Goal: Task Accomplishment & Management: Manage account settings

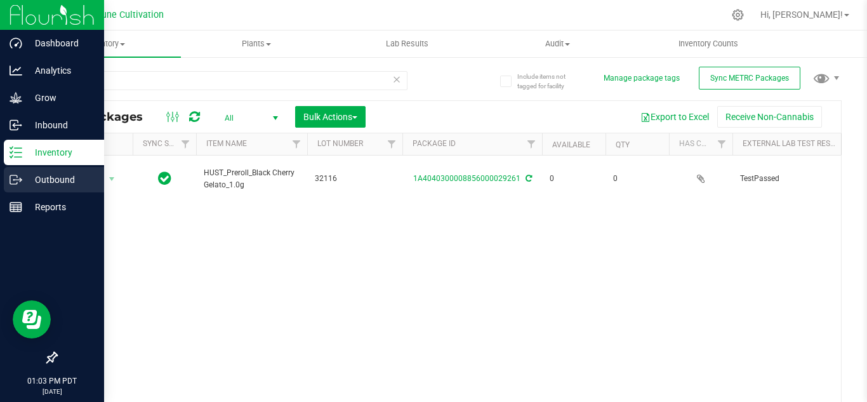
click at [58, 184] on p "Outbound" at bounding box center [60, 179] width 76 height 15
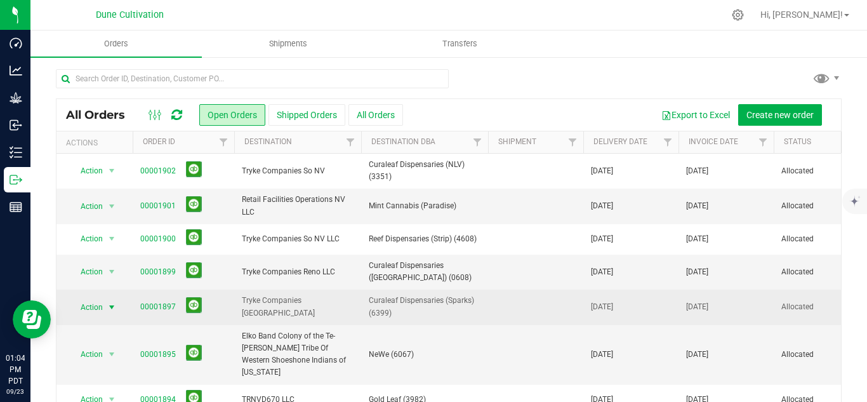
click at [112, 306] on span "select" at bounding box center [112, 307] width 10 height 10
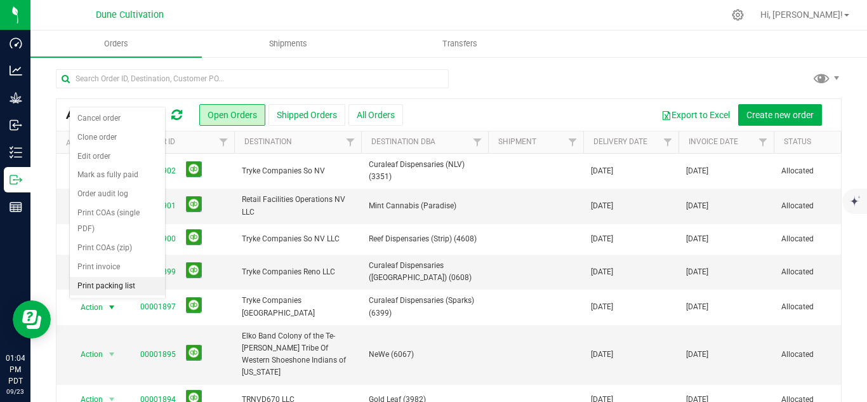
click at [103, 284] on li "Print packing list" at bounding box center [117, 286] width 95 height 19
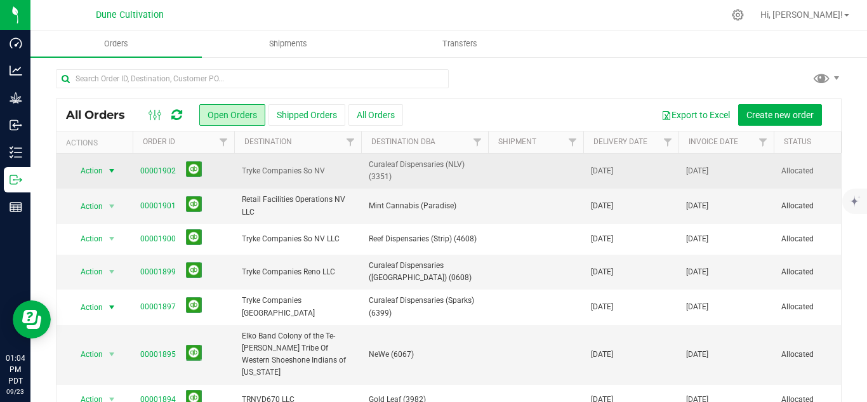
click at [111, 171] on span "select" at bounding box center [112, 171] width 10 height 10
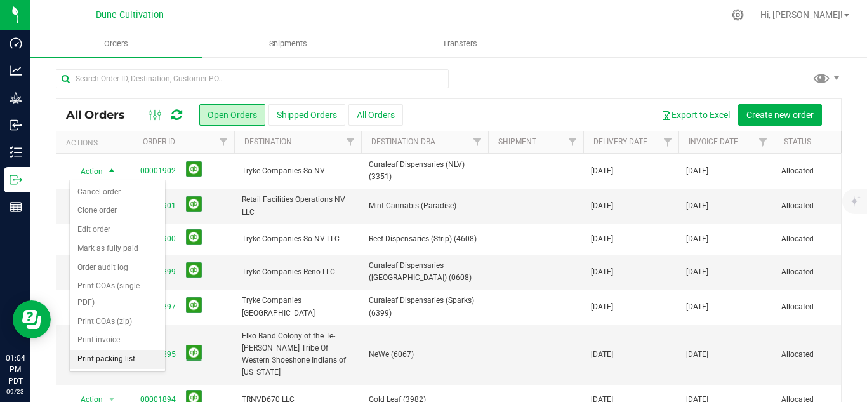
click at [103, 360] on li "Print packing list" at bounding box center [117, 359] width 95 height 19
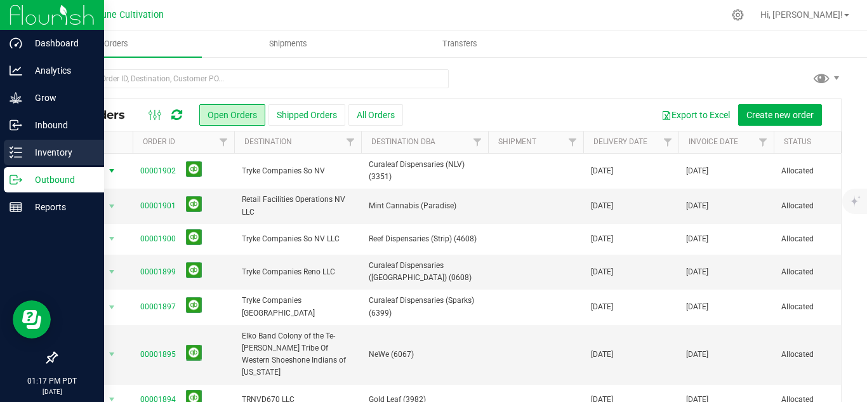
click at [46, 152] on p "Inventory" at bounding box center [60, 152] width 76 height 15
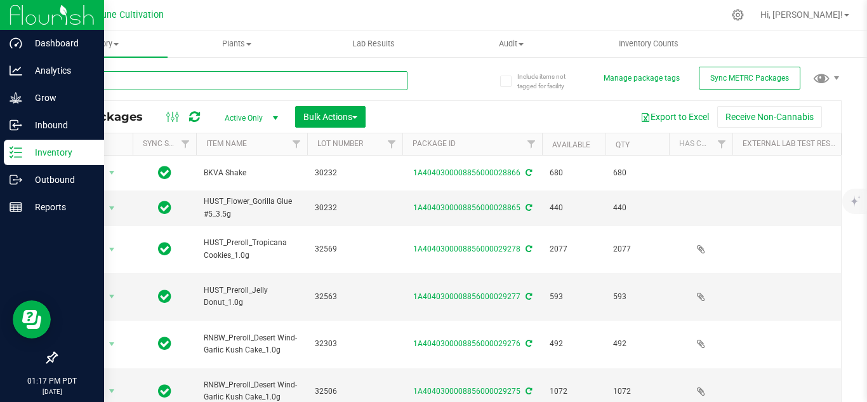
click at [206, 80] on input "text" at bounding box center [232, 80] width 352 height 19
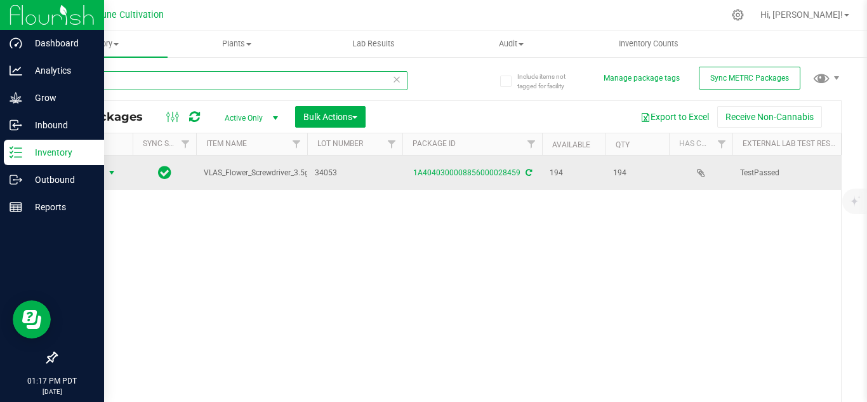
type input "28459"
click at [114, 171] on span "select" at bounding box center [112, 173] width 10 height 10
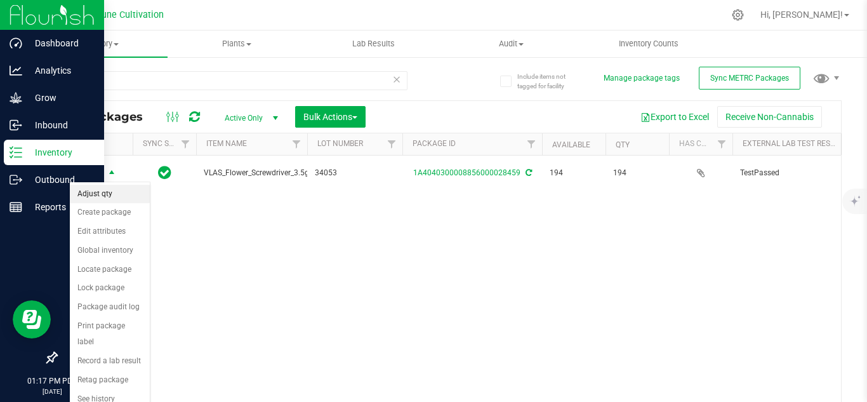
click at [103, 196] on li "Adjust qty" at bounding box center [110, 194] width 80 height 19
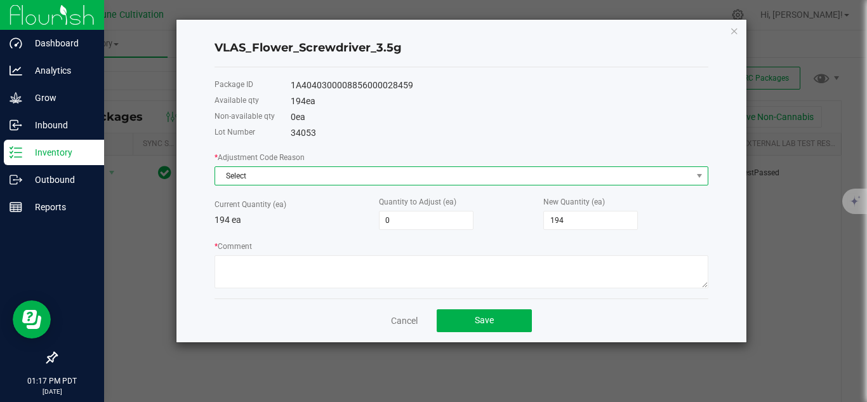
click at [320, 178] on span "Select" at bounding box center [453, 176] width 476 height 18
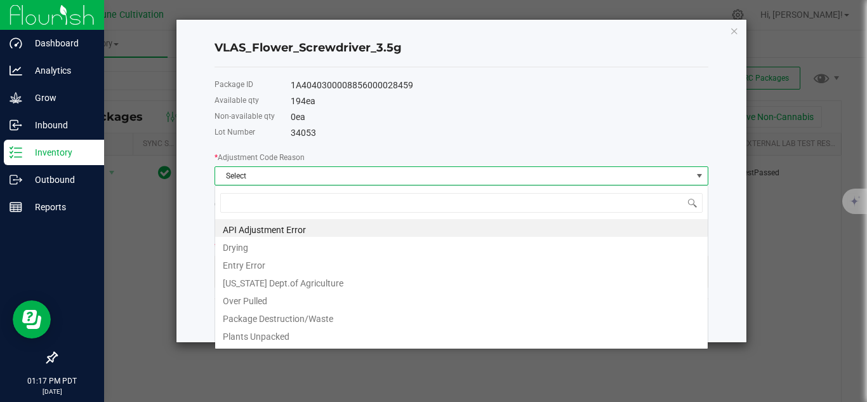
scroll to position [19, 494]
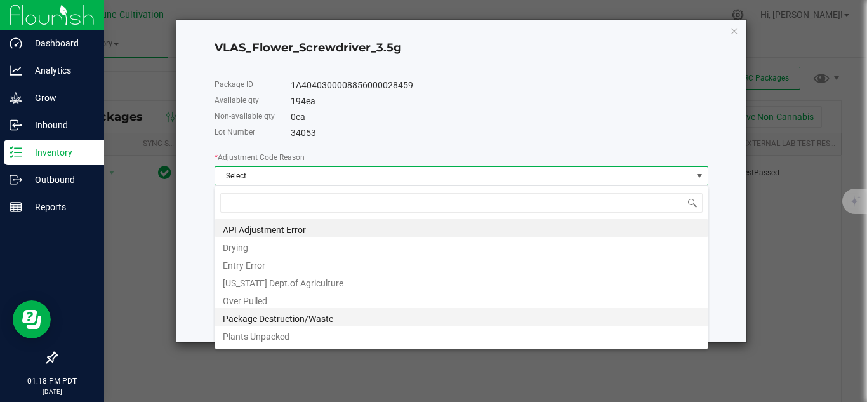
click at [284, 317] on li "Package Destruction/Waste" at bounding box center [461, 317] width 492 height 18
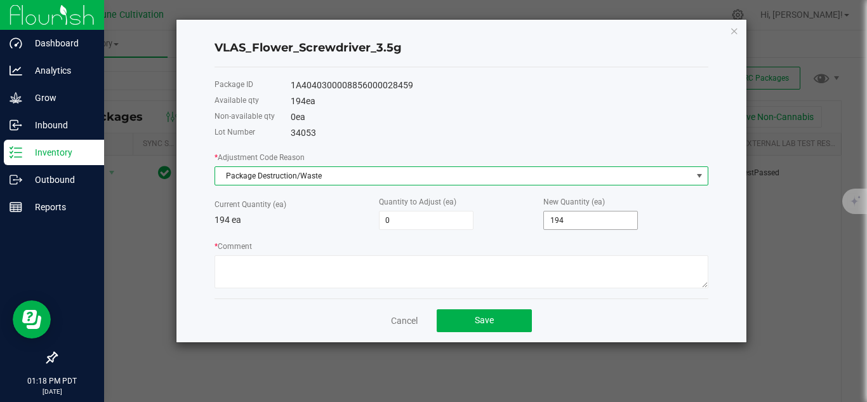
click at [598, 225] on input "194" at bounding box center [590, 220] width 93 height 18
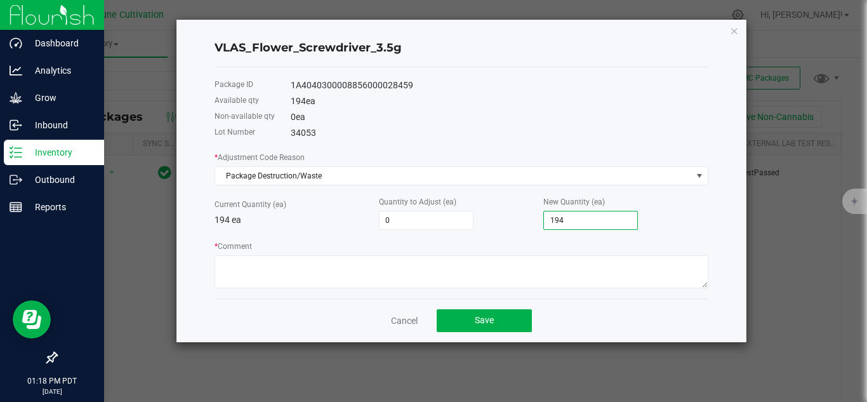
type input "-193"
type input "1"
type input "-175"
type input "191"
type input "-3"
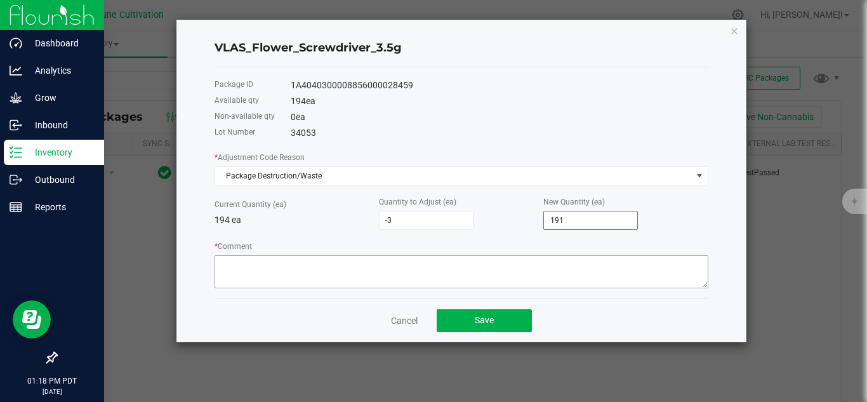
type input "191"
click at [390, 272] on textarea "* Comment" at bounding box center [461, 271] width 494 height 33
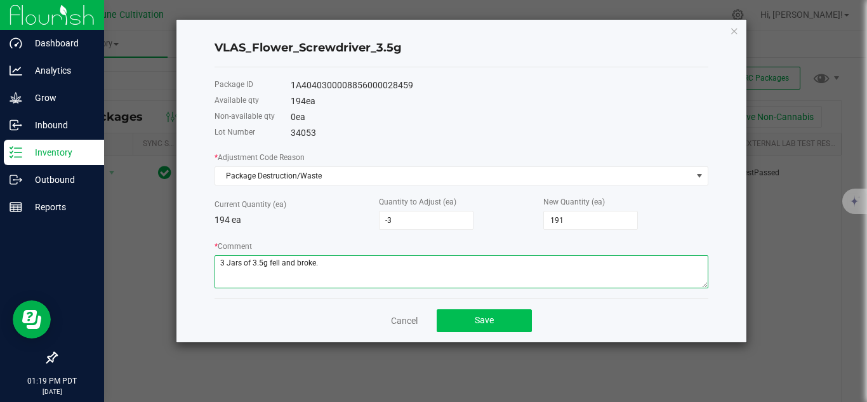
type textarea "3 Jars of 3.5g fell and broke."
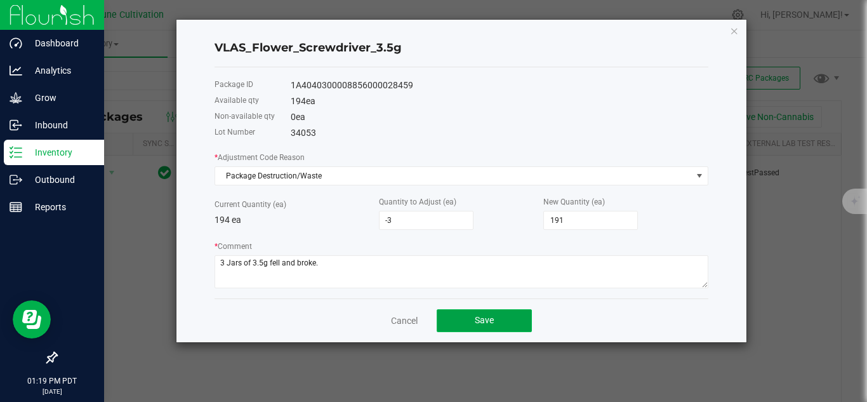
click at [482, 319] on span "Save" at bounding box center [484, 320] width 19 height 10
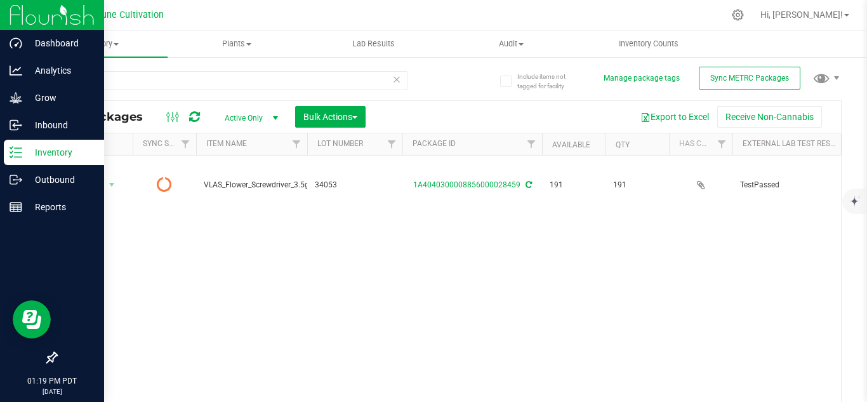
click at [210, 263] on div "Action Action Edit attributes Global inventory Lock package Package audit log P…" at bounding box center [448, 281] width 784 height 253
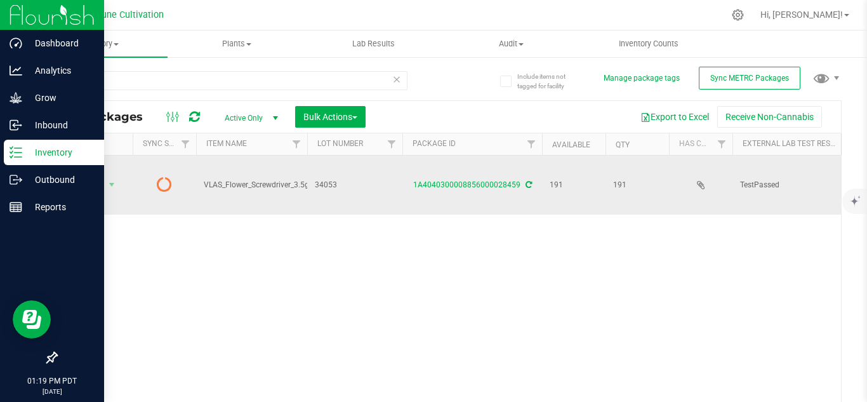
click at [162, 176] on icon at bounding box center [164, 183] width 15 height 15
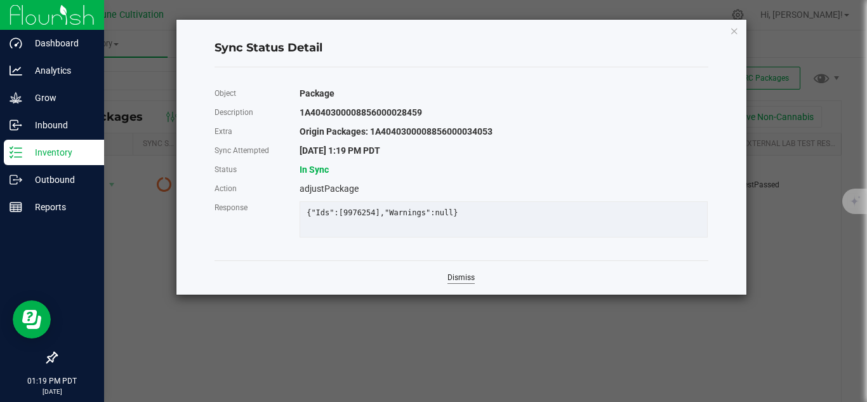
click at [456, 276] on link "Dismiss" at bounding box center [460, 277] width 27 height 11
